Goal: Communication & Community: Answer question/provide support

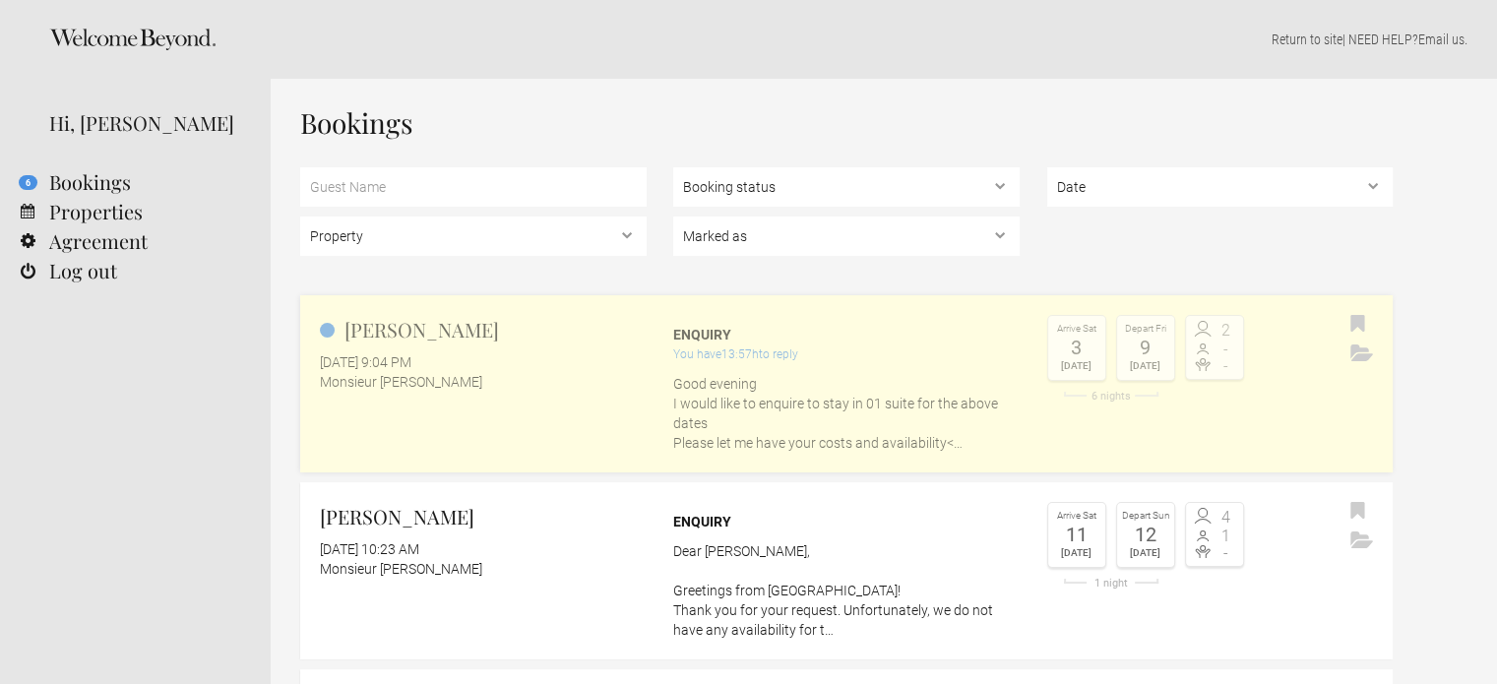
click at [748, 393] on p "Good evening I would like to enquire to stay in 01 suite for the above dates Pl…" at bounding box center [846, 413] width 347 height 79
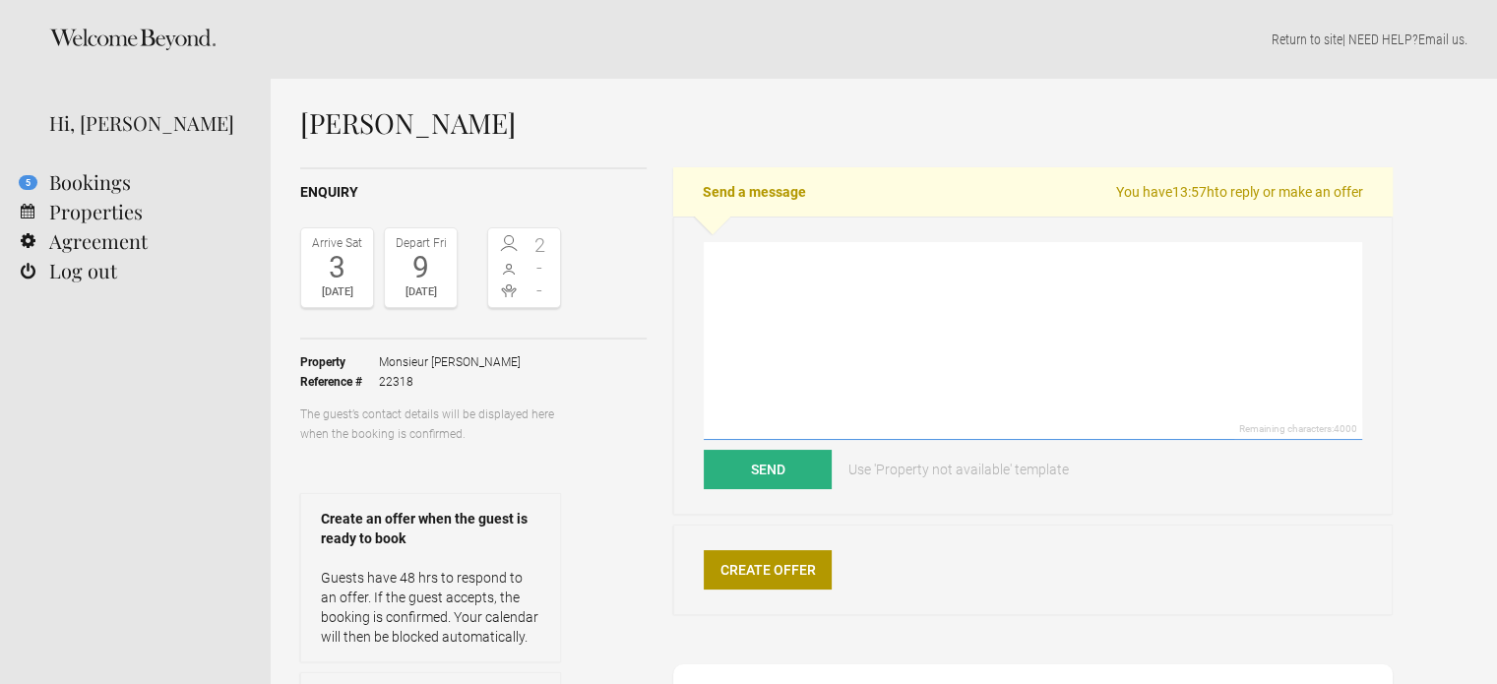
click at [748, 277] on textarea at bounding box center [1033, 341] width 659 height 198
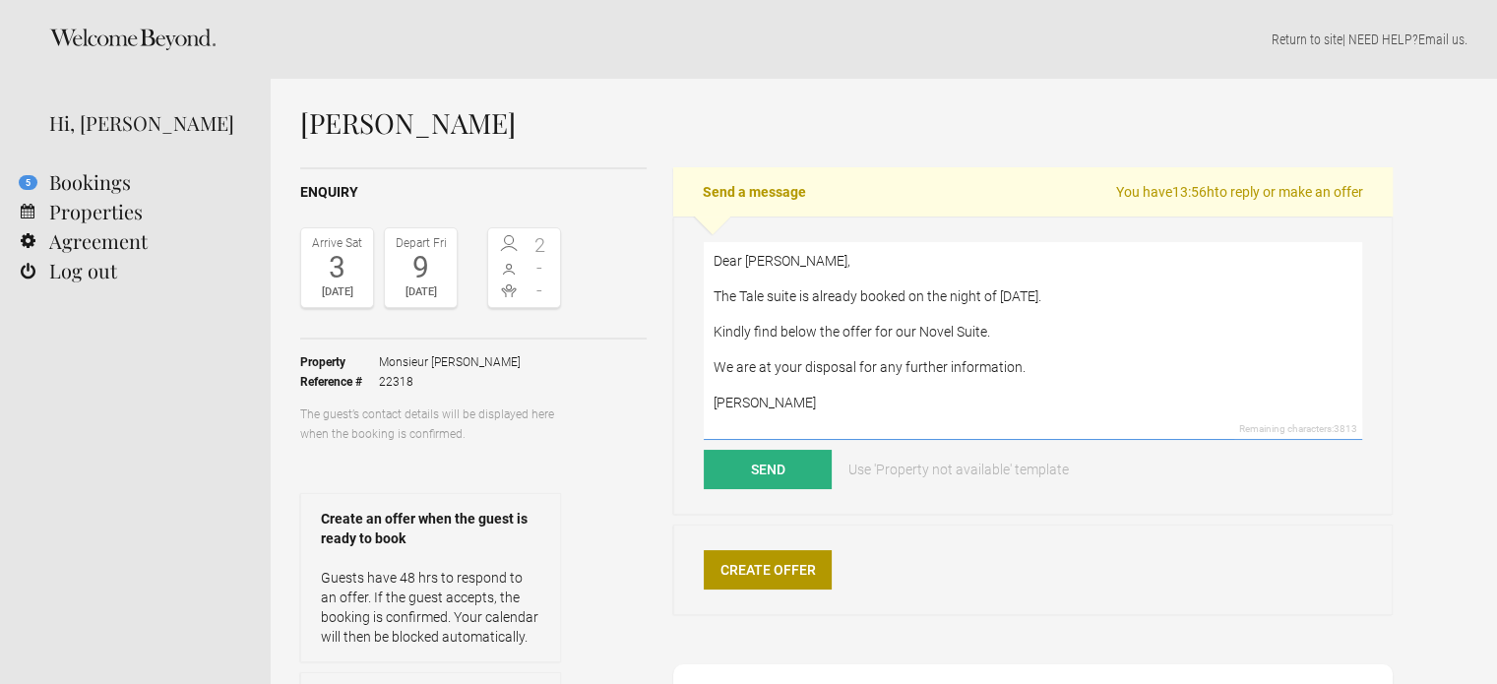
type textarea "Dear Julie, The Tale suite is already booked on the night of January 3rd. Kindl…"
click at [800, 471] on button "Send" at bounding box center [768, 469] width 128 height 39
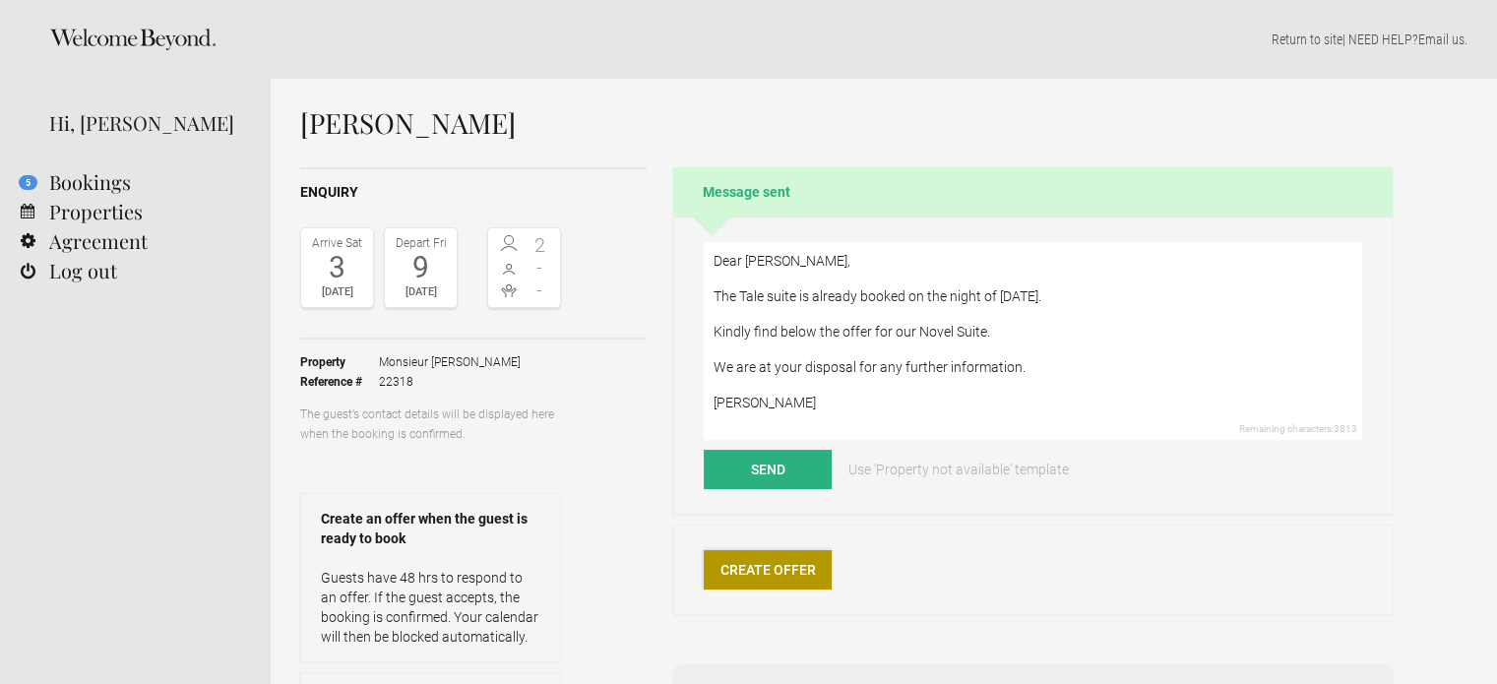
click at [780, 573] on link "Create Offer" at bounding box center [768, 569] width 128 height 39
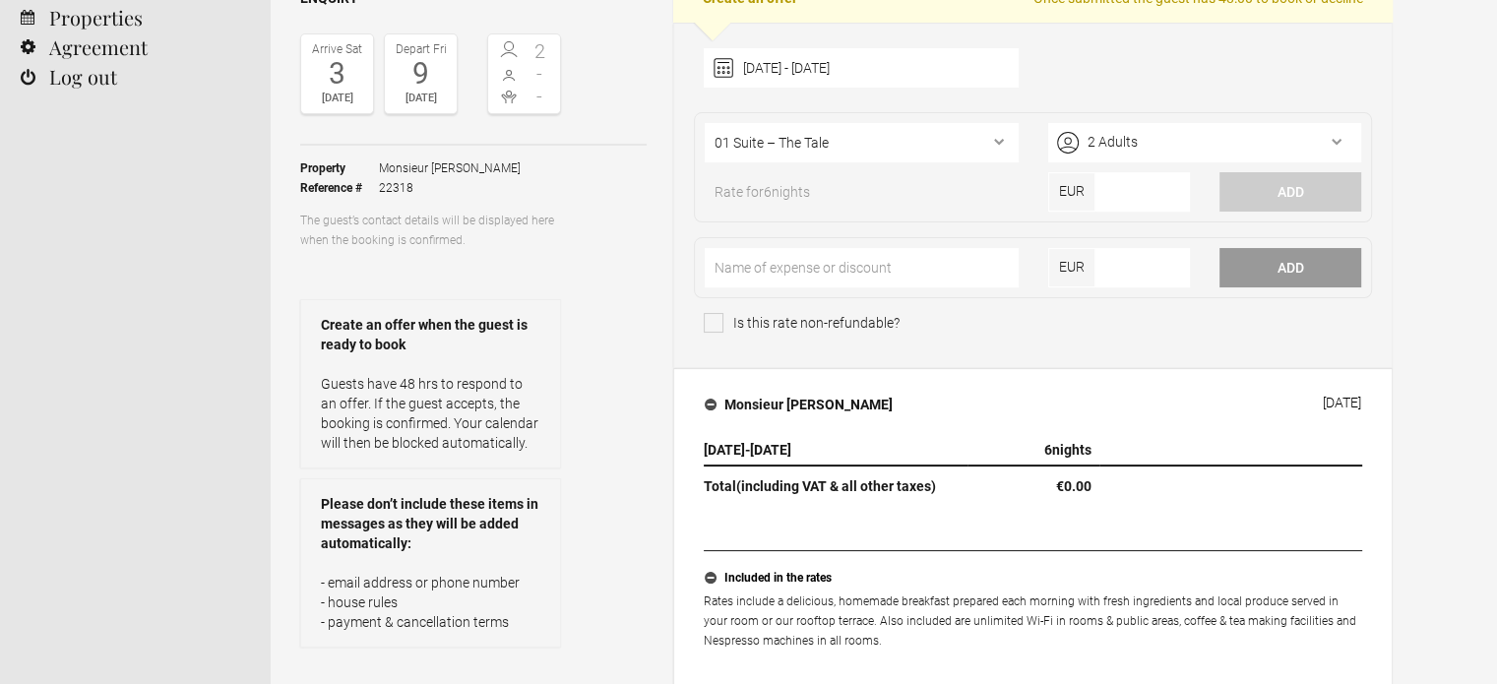
scroll to position [197, 0]
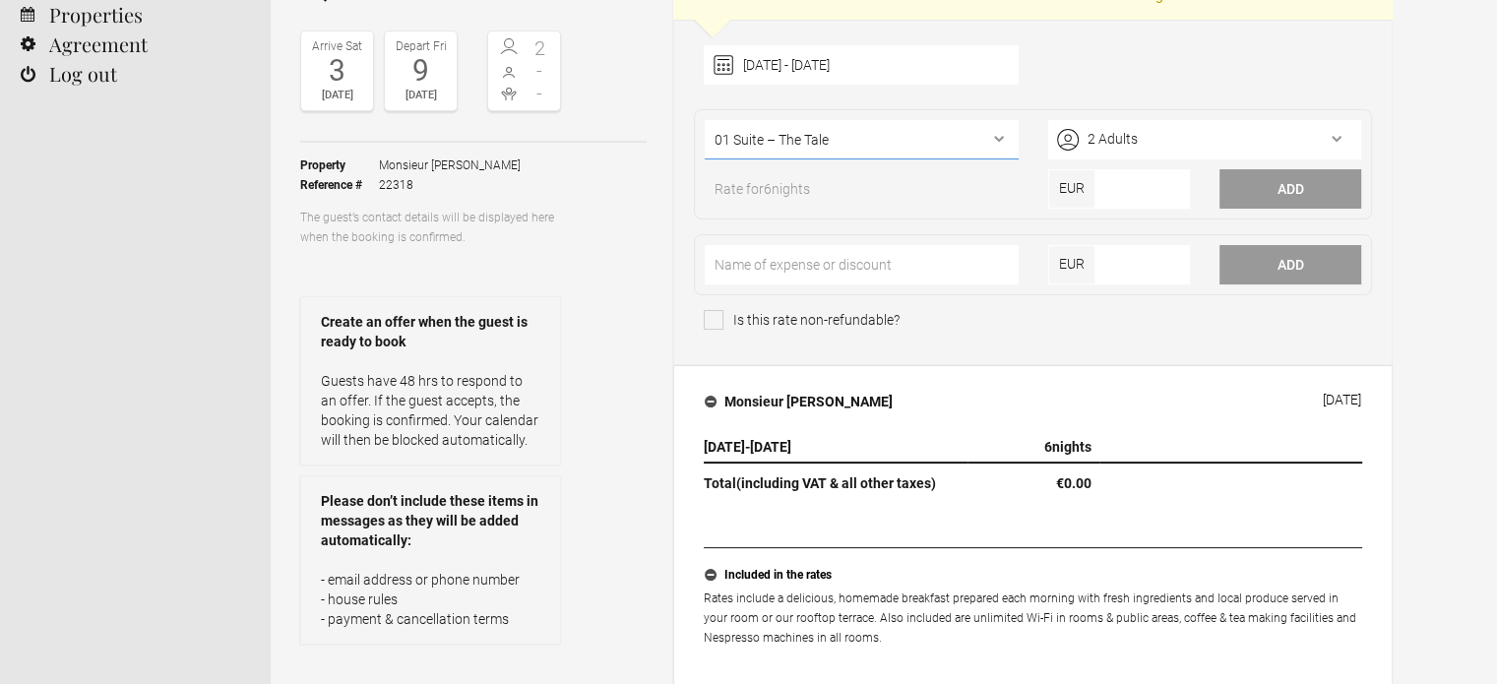
click at [1010, 125] on select"] "01 Suite – The Tale 02 Suite – The Novel 03 Double room – The Ballad 04 Double …" at bounding box center [861, 139] width 313 height 39
select select"] "1096"
click at [705, 120] on select"] "01 Suite – The Tale 02 Suite – The Novel 03 Double room – The Ballad 04 Double …" at bounding box center [861, 139] width 313 height 39
click at [1099, 193] on input"] "number" at bounding box center [1143, 188] width 95 height 39
type input"] "1500"
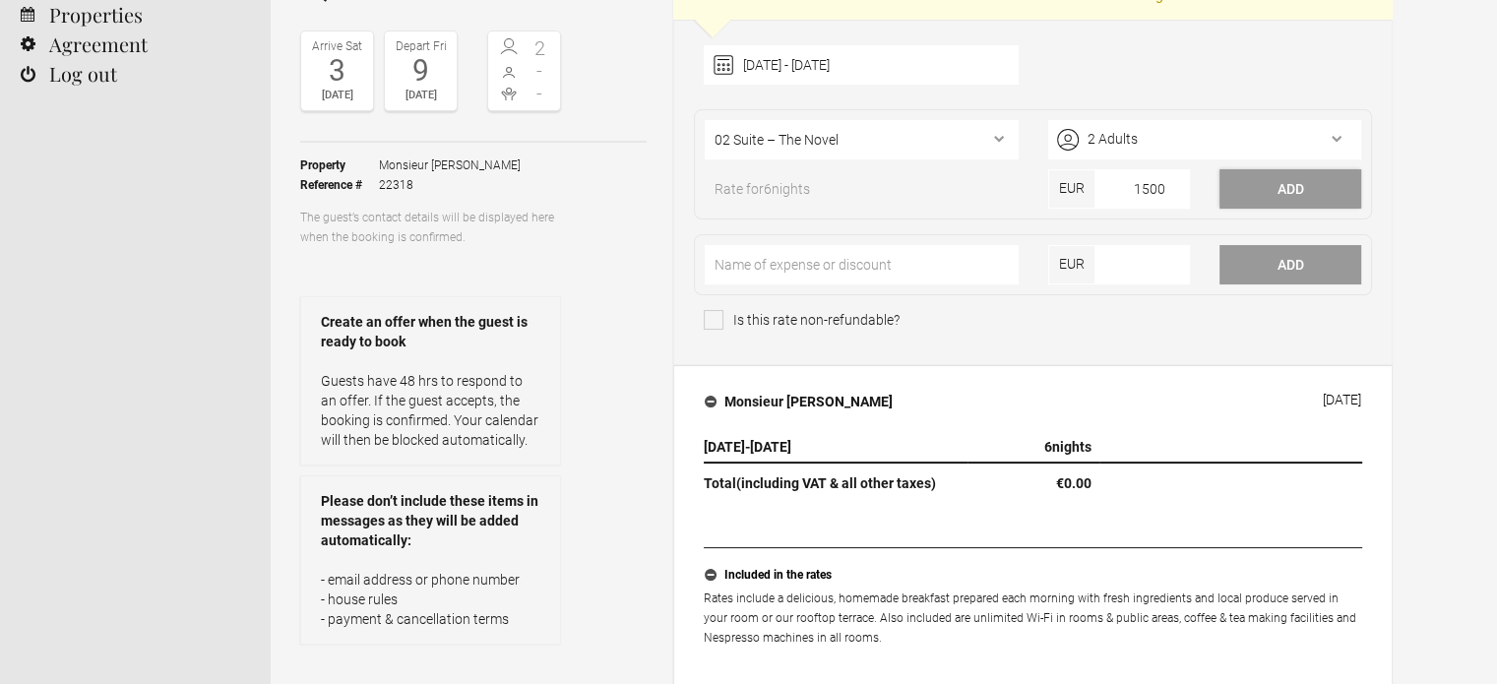
click at [1273, 191] on button "Add" at bounding box center [1291, 188] width 142 height 39
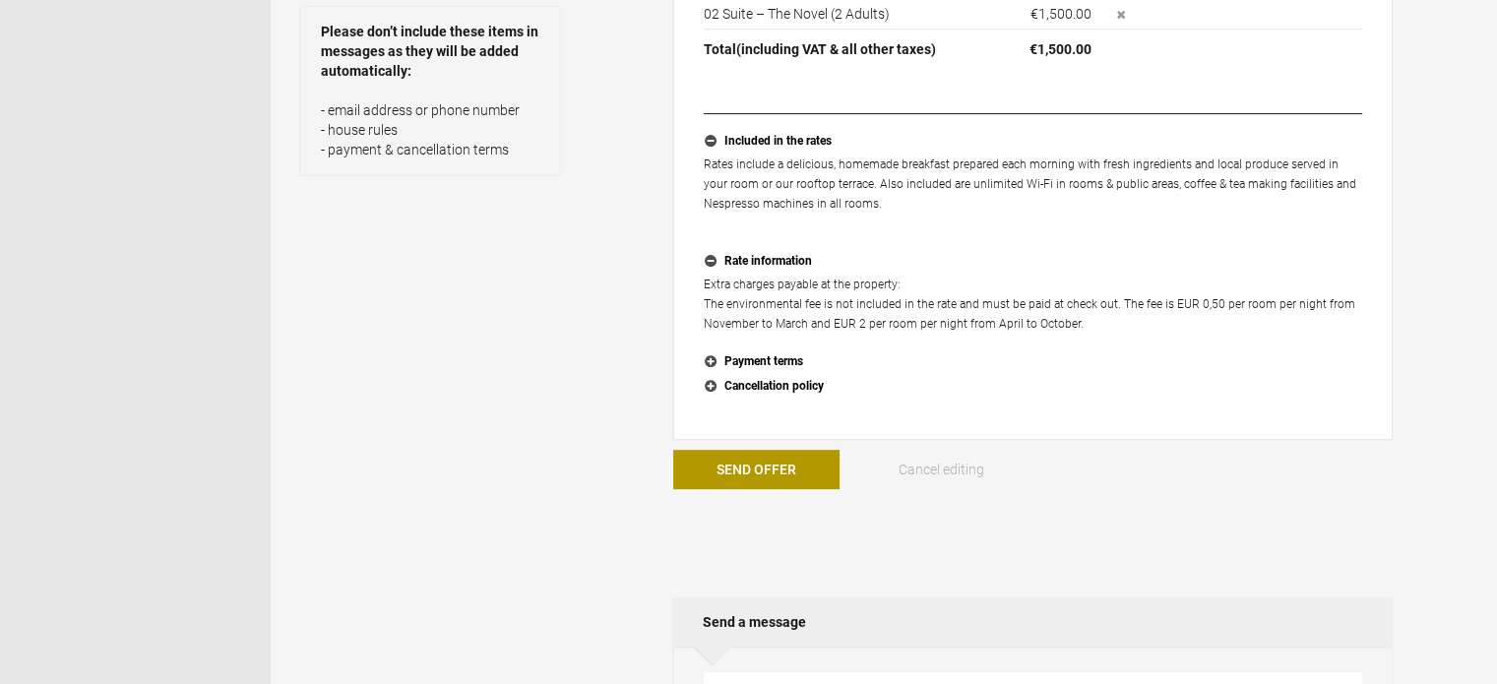
scroll to position [689, 0]
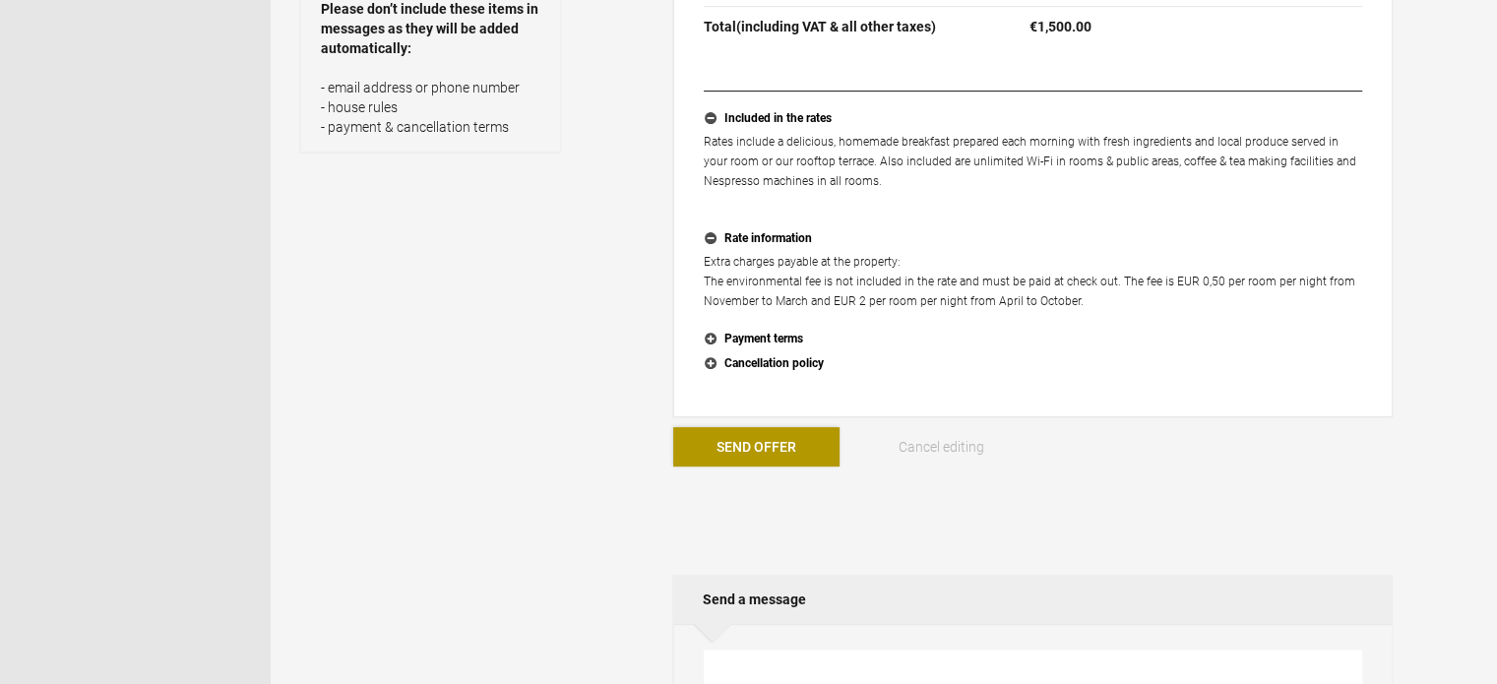
click at [774, 445] on button "Send Offer" at bounding box center [756, 446] width 166 height 39
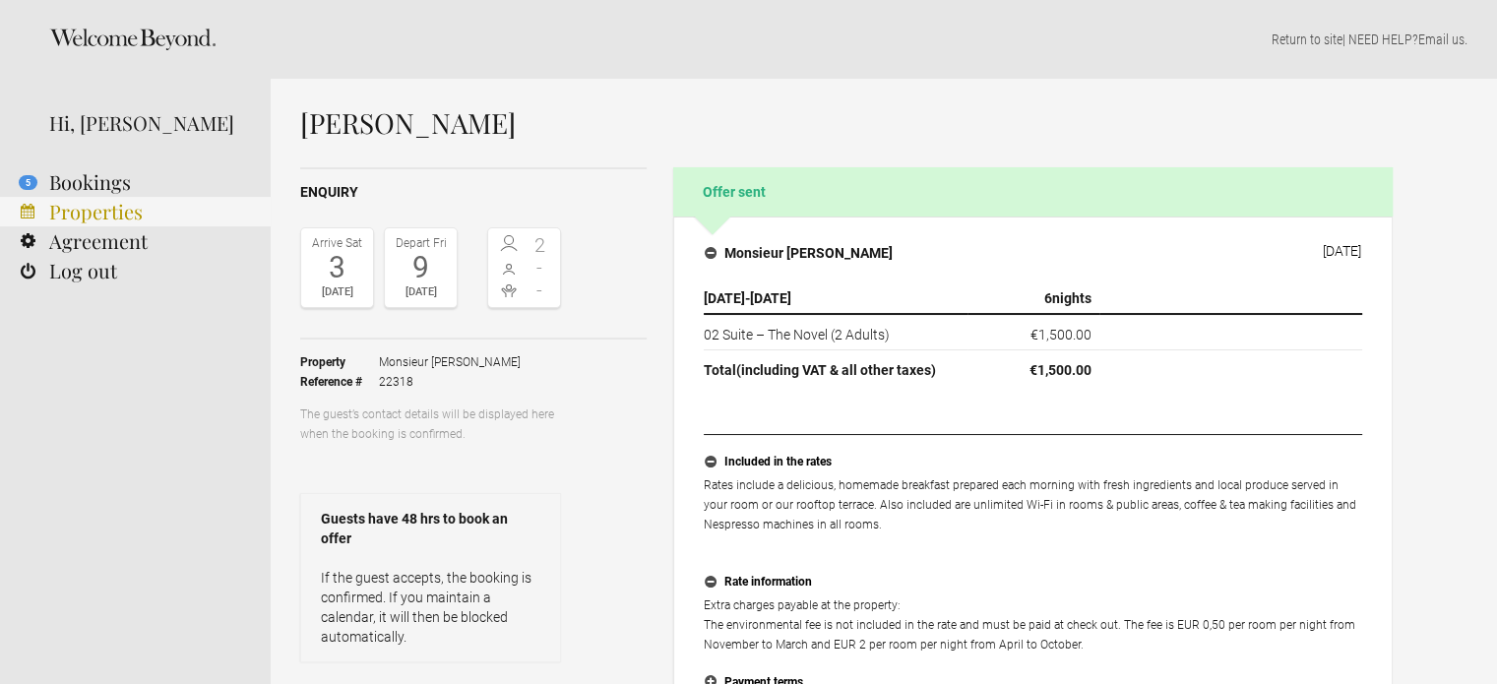
click at [79, 207] on link "Properties" at bounding box center [135, 212] width 271 height 30
